Goal: Transaction & Acquisition: Subscribe to service/newsletter

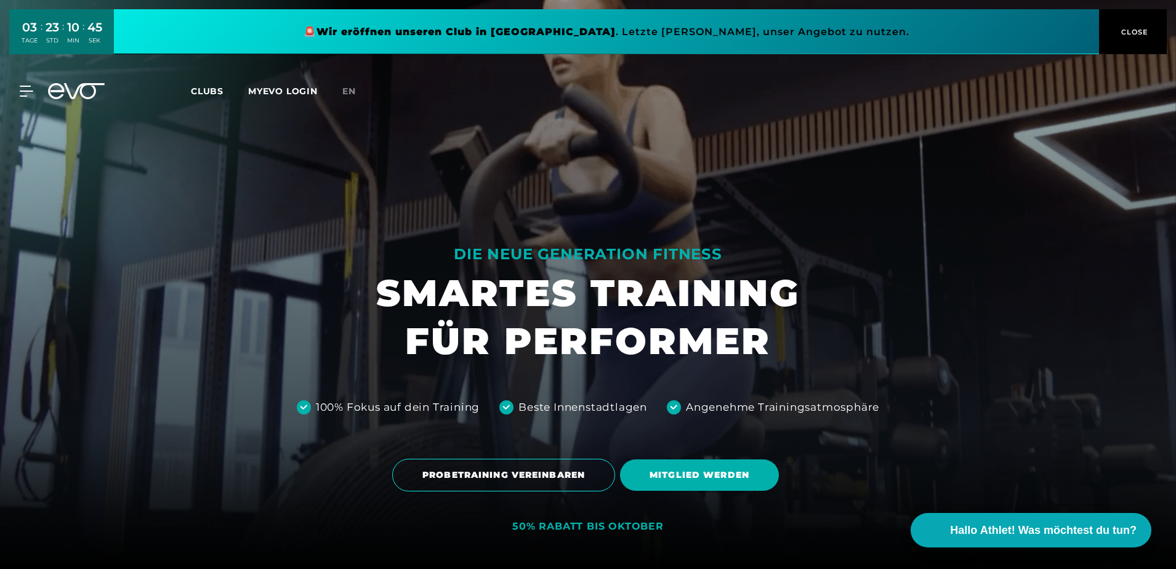
click at [28, 97] on div "MyEVO Login Über EVO Mitgliedschaften Probetraining TAGESPASS EVO Studios [GEOG…" at bounding box center [587, 91] width 1171 height 36
click at [33, 90] on icon at bounding box center [29, 91] width 18 height 11
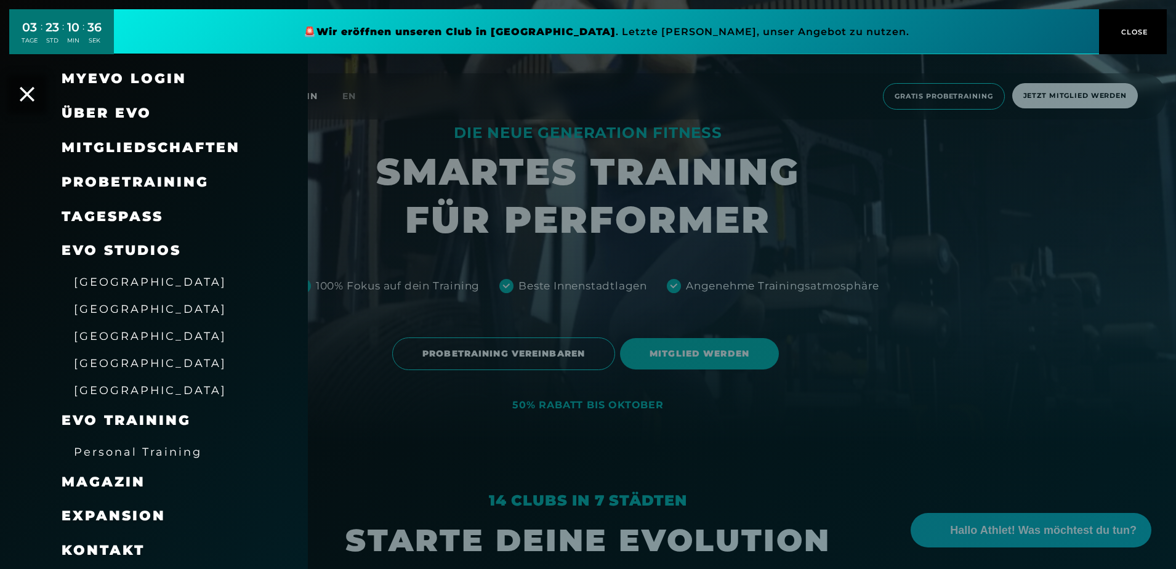
click at [124, 215] on link "TAGESPASS" at bounding box center [113, 216] width 102 height 17
click at [1101, 103] on div at bounding box center [588, 284] width 1176 height 569
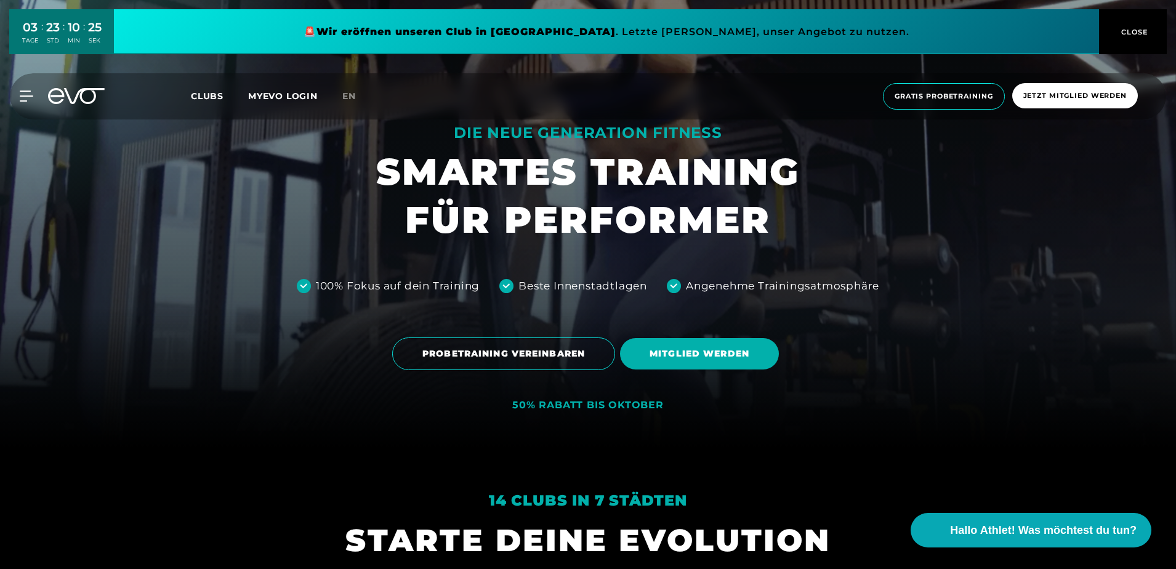
click at [1123, 30] on span "CLOSE" at bounding box center [1134, 31] width 30 height 11
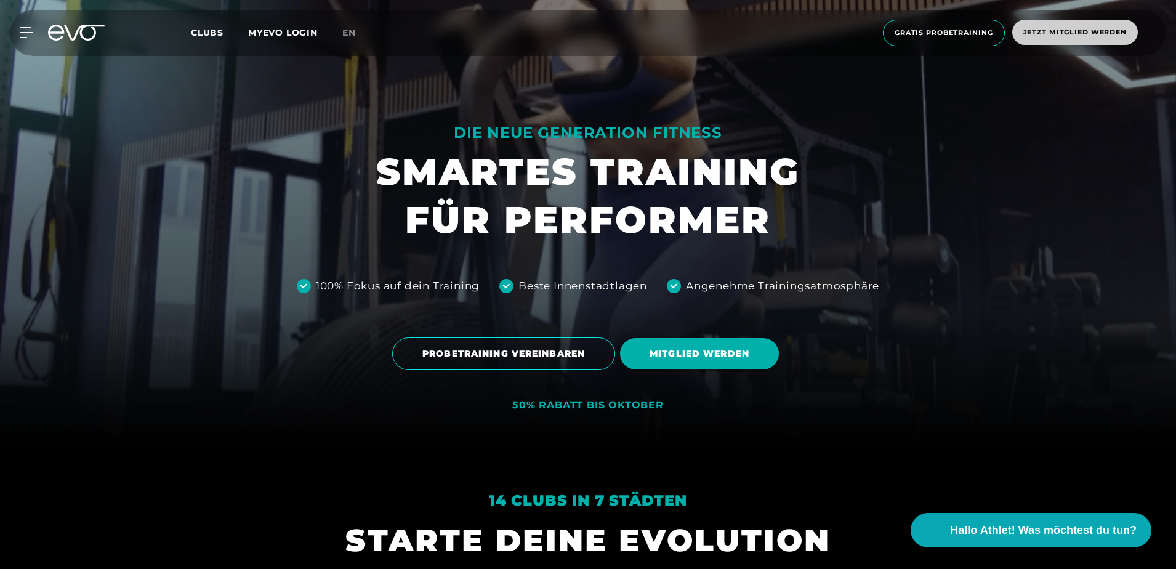
click at [1087, 38] on span "Jetzt Mitglied werden" at bounding box center [1076, 32] width 126 height 25
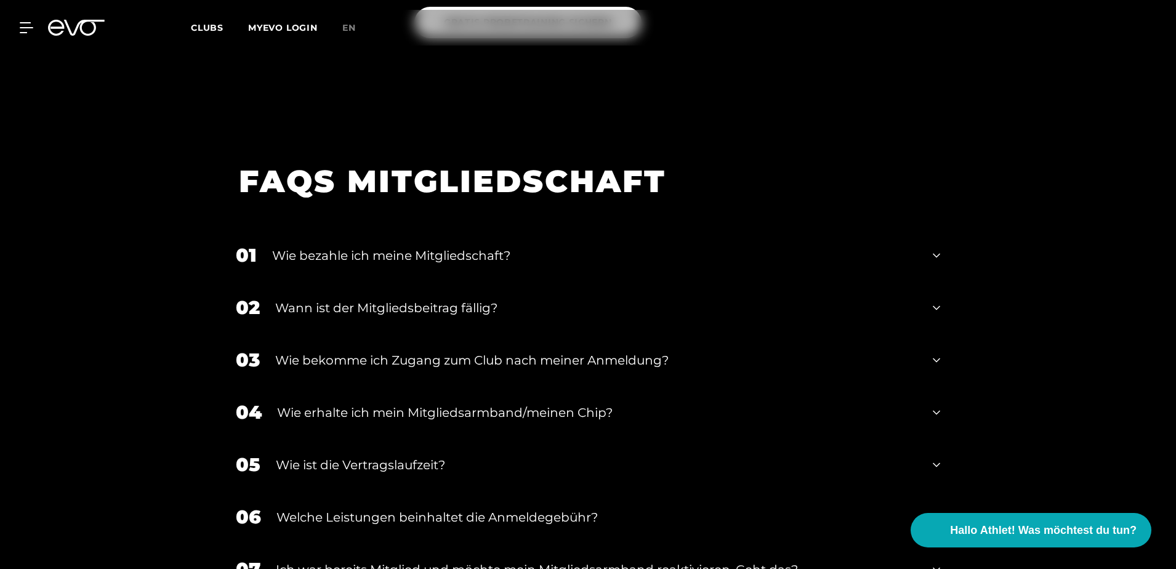
scroll to position [1571, 0]
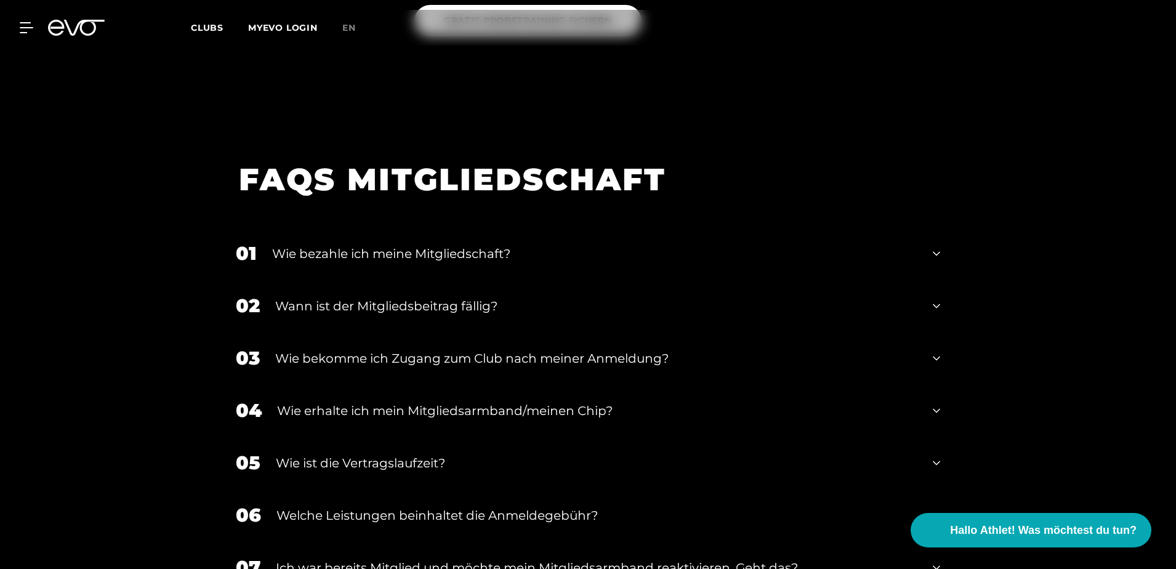
click at [483, 251] on div "Wie bezahle ich meine Mitgliedschaft?" at bounding box center [594, 254] width 645 height 18
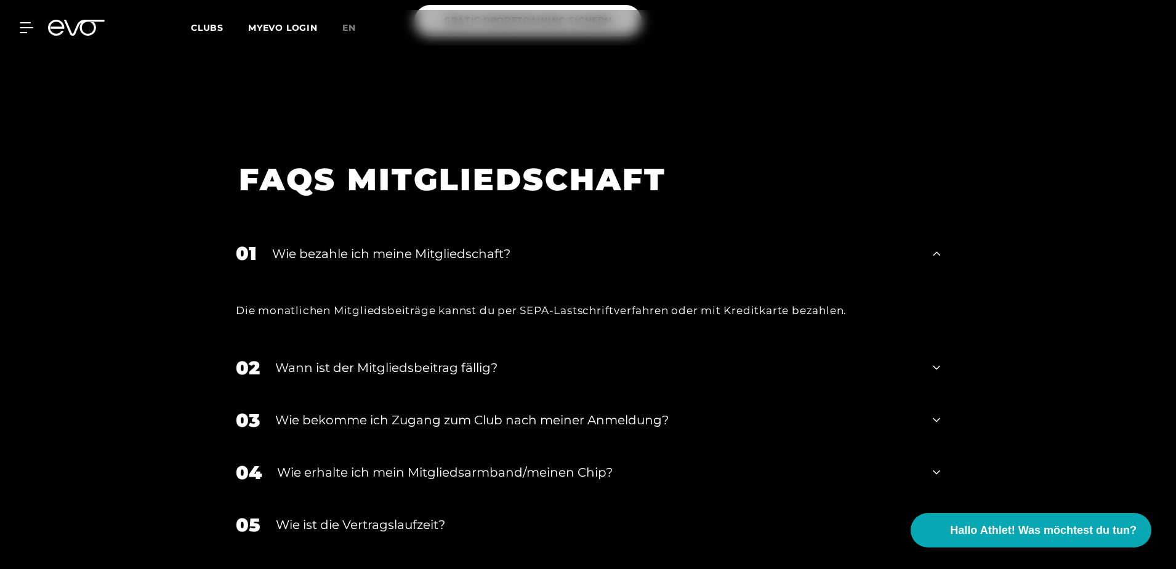
click at [483, 251] on div "Wie bezahle ich meine Mitgliedschaft?" at bounding box center [594, 254] width 645 height 18
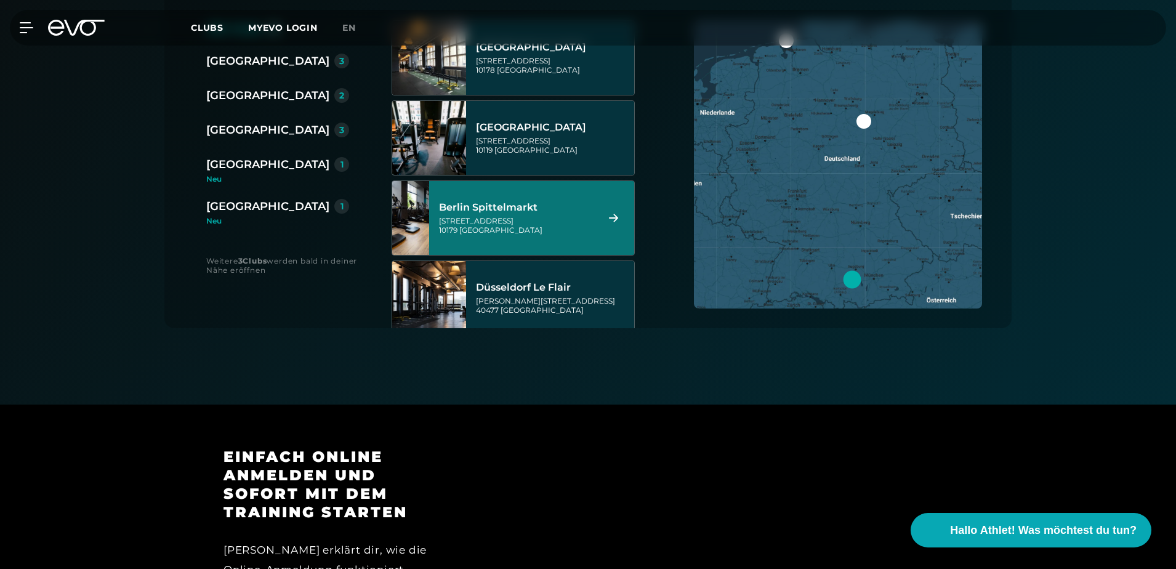
scroll to position [0, 0]
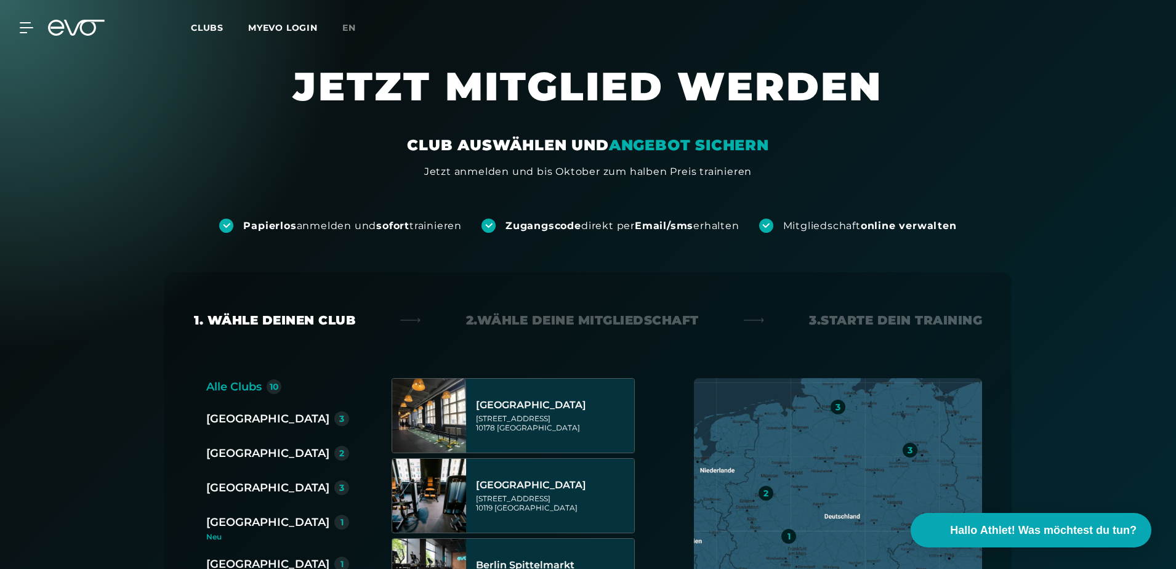
click at [62, 30] on icon at bounding box center [76, 28] width 57 height 16
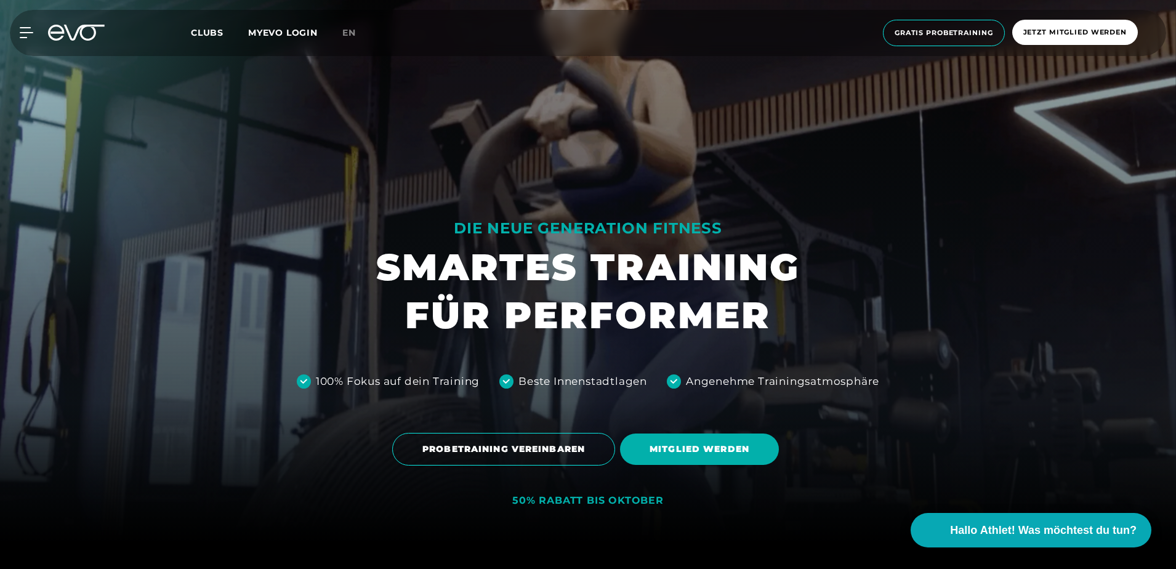
scroll to position [68, 0]
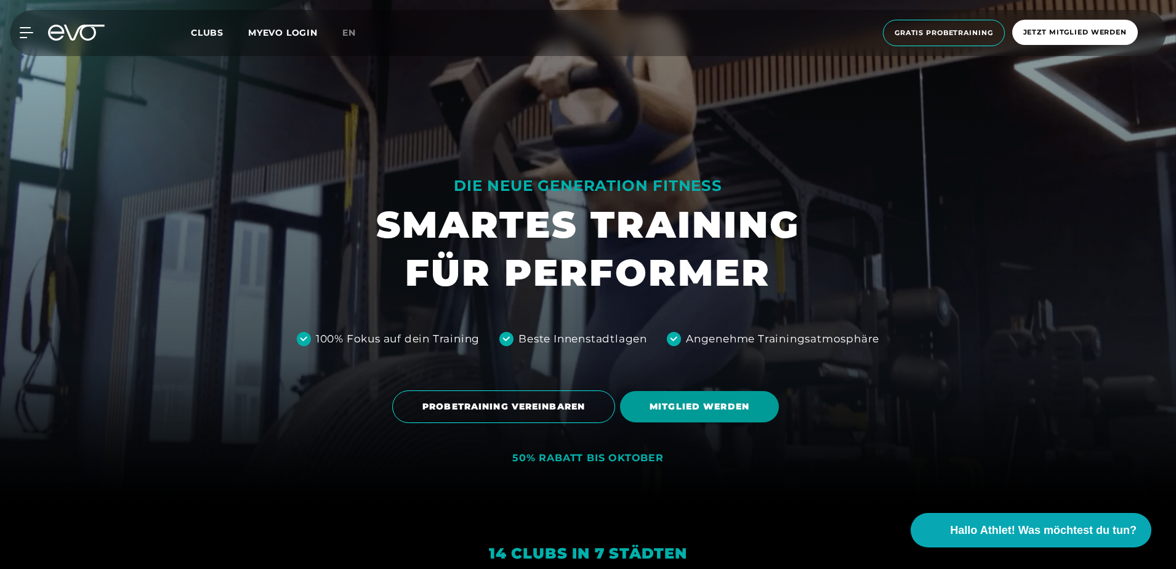
click at [706, 407] on span "MITGLIED WERDEN" at bounding box center [700, 406] width 100 height 13
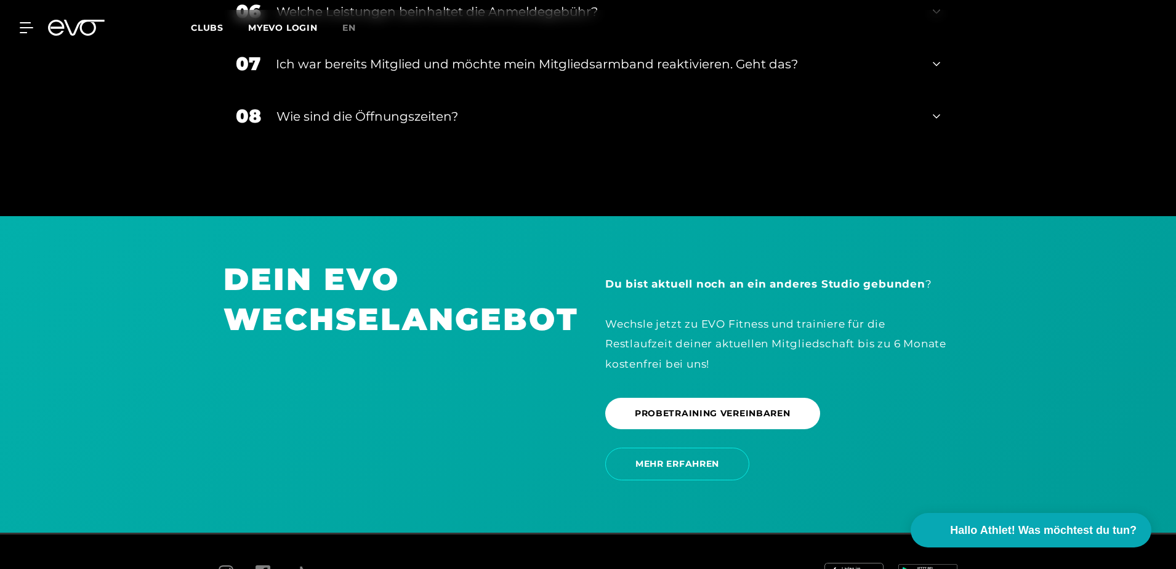
scroll to position [2170, 0]
